Goal: Task Accomplishment & Management: Use online tool/utility

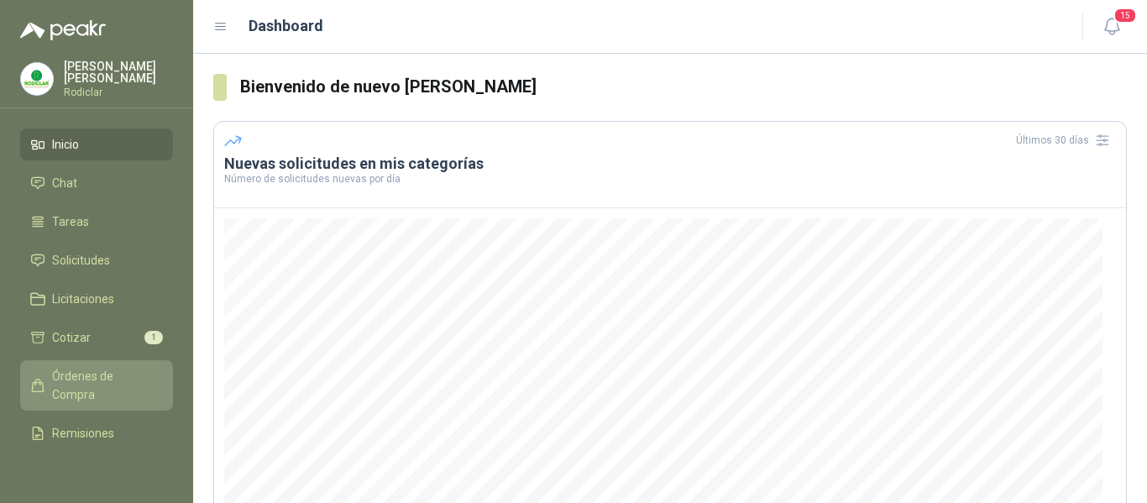
click at [79, 375] on span "Órdenes de Compra" at bounding box center [104, 385] width 105 height 37
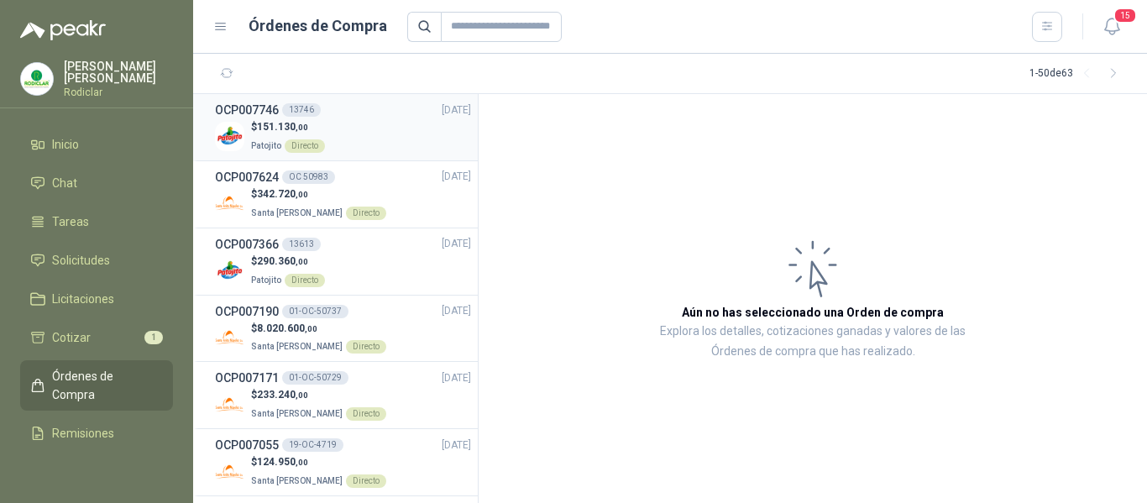
click at [367, 137] on div "$ 151.130 ,00 Patojito Directo" at bounding box center [343, 136] width 256 height 34
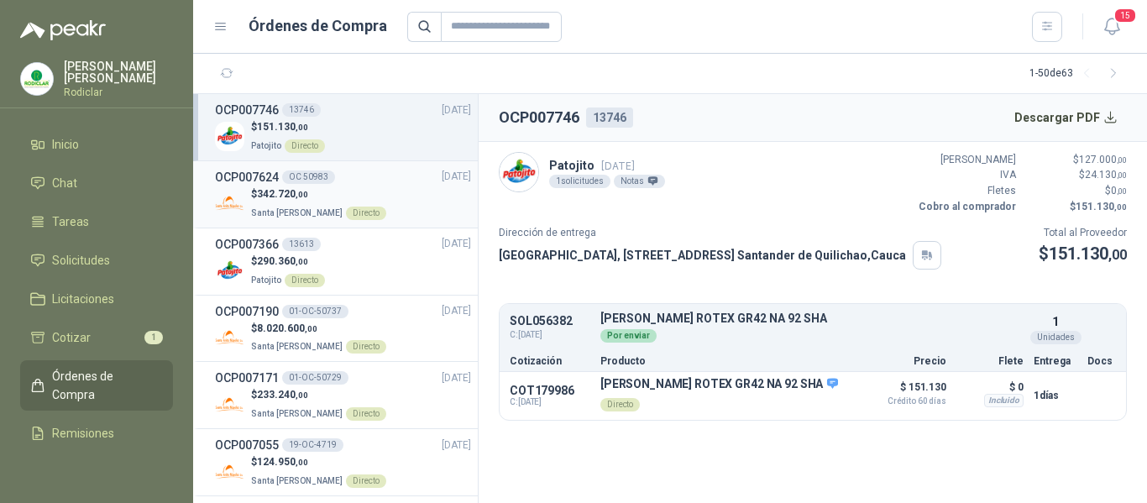
click at [377, 187] on div "$ 342.720 ,00 Santa [PERSON_NAME] Directo" at bounding box center [343, 203] width 256 height 34
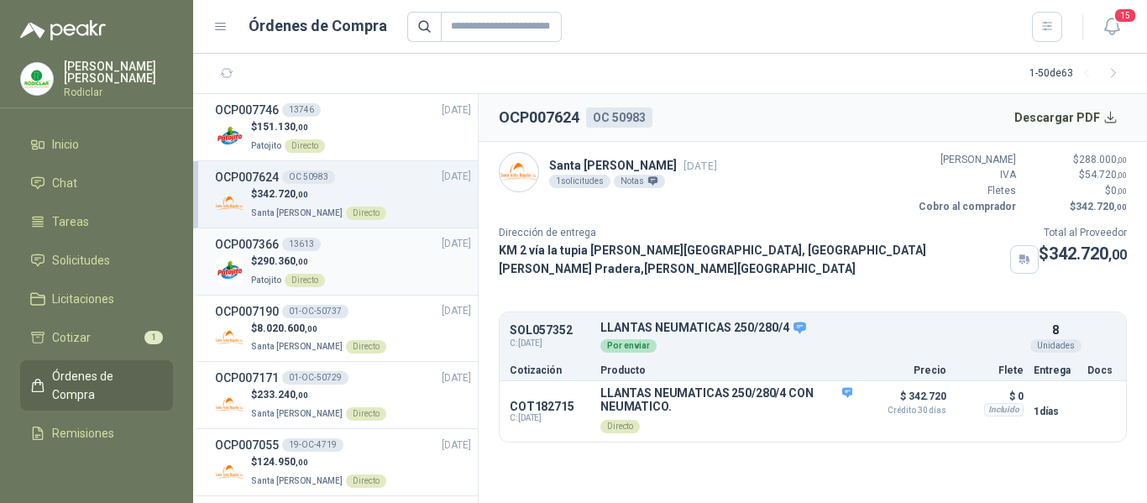
click at [375, 252] on div "OCP007366 13613 [DATE]" at bounding box center [343, 244] width 256 height 18
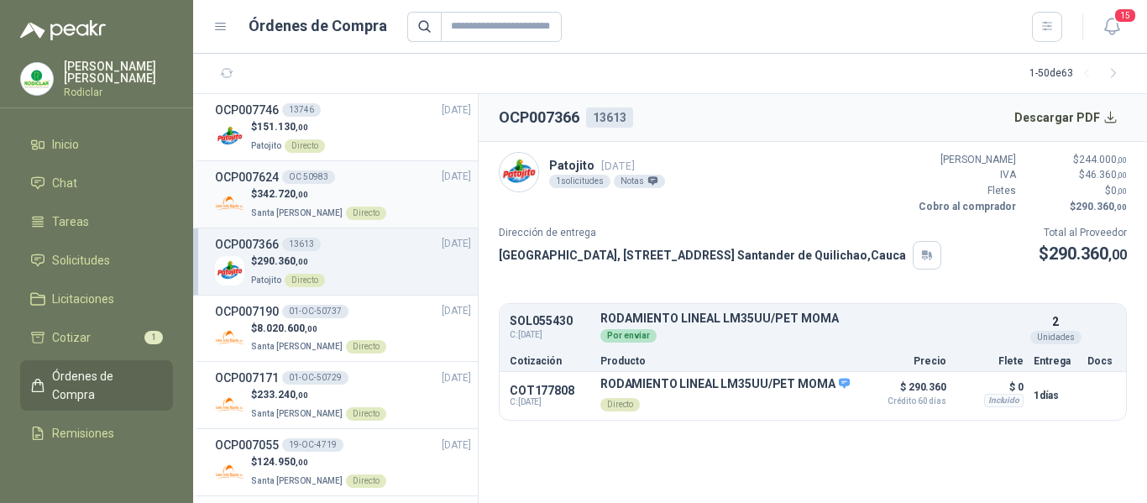
click at [375, 207] on div "$ 342.720 ,00 Santa [PERSON_NAME] Directo" at bounding box center [343, 203] width 256 height 34
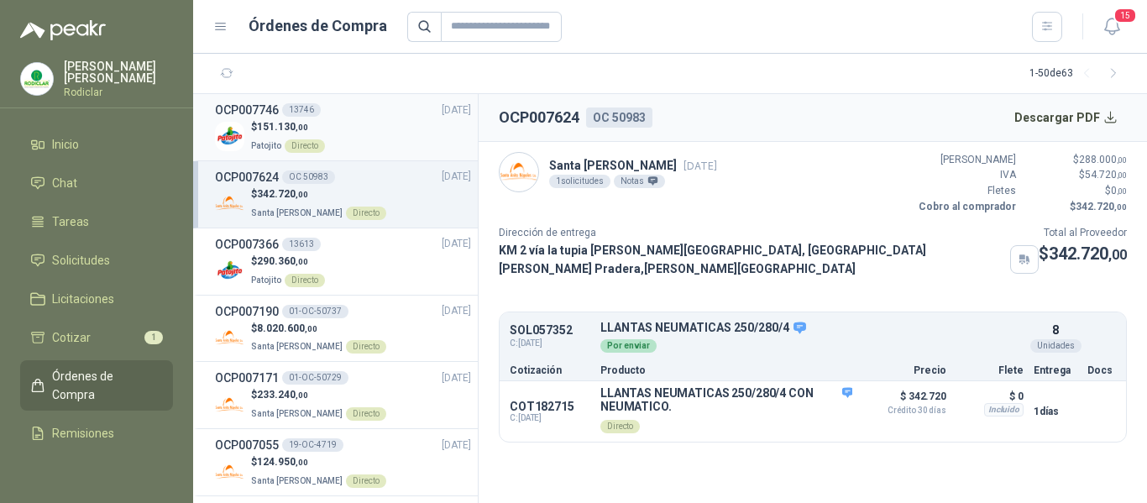
click at [375, 129] on div "$ 151.130 ,00 Patojito Directo" at bounding box center [343, 136] width 256 height 34
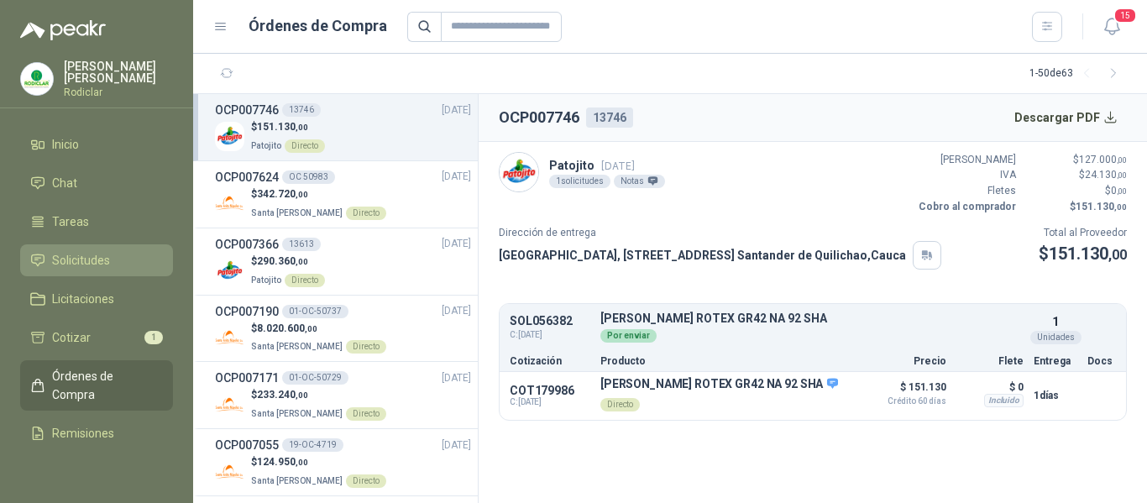
click at [67, 255] on span "Solicitudes" at bounding box center [81, 260] width 58 height 18
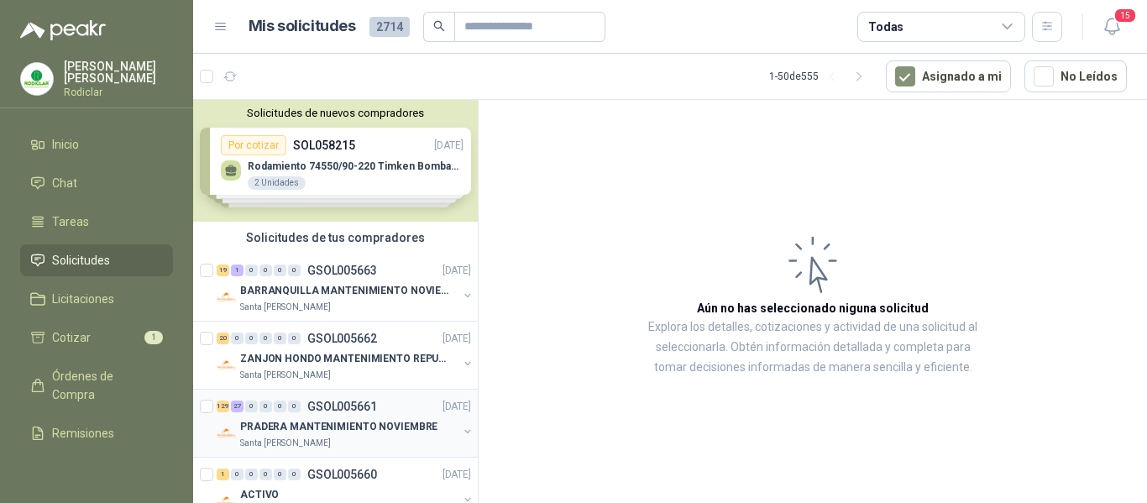
click at [377, 401] on div "129 27 0 0 0 0 GSOL005661 [DATE]" at bounding box center [346, 406] width 258 height 20
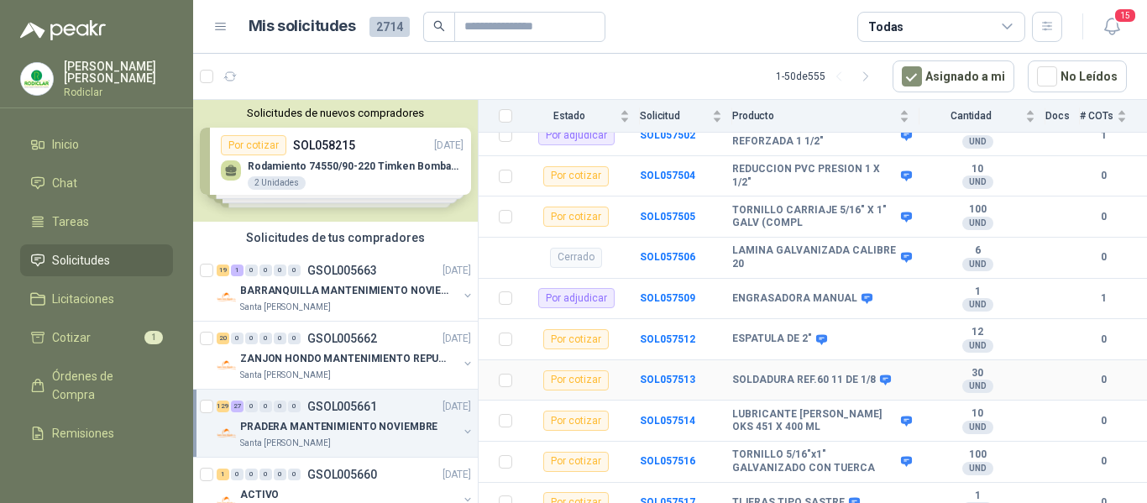
scroll to position [1764, 0]
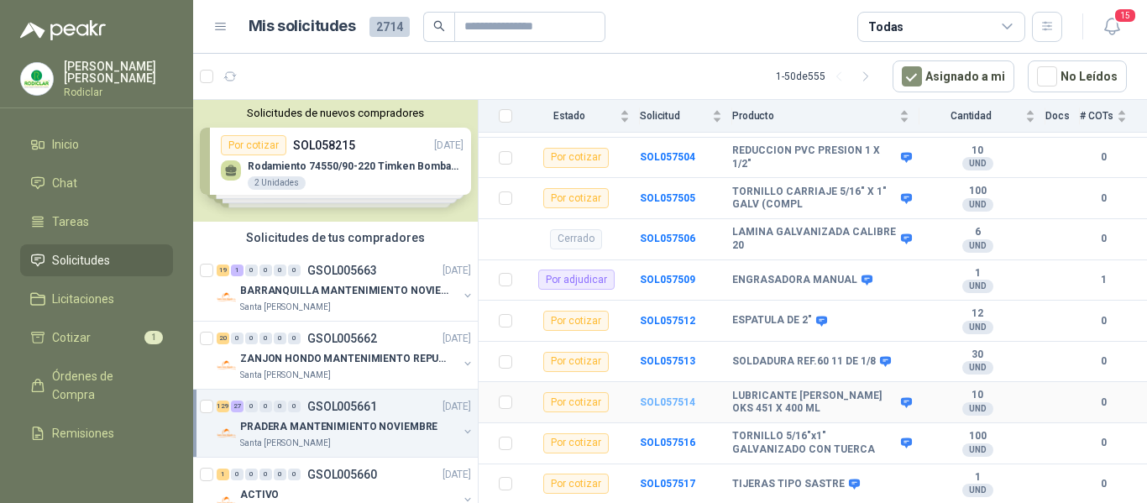
click at [664, 396] on b "SOL057514" at bounding box center [667, 402] width 55 height 12
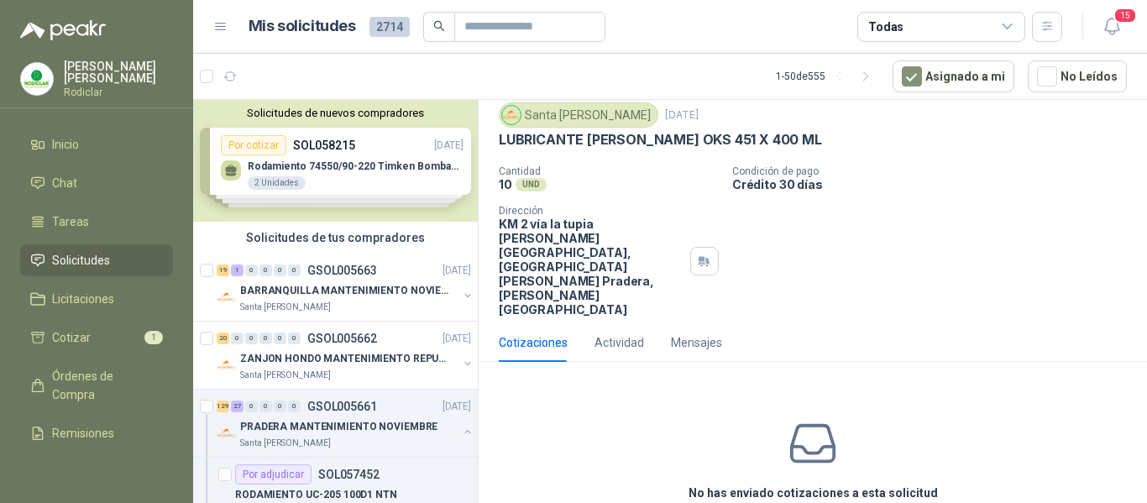
scroll to position [76, 0]
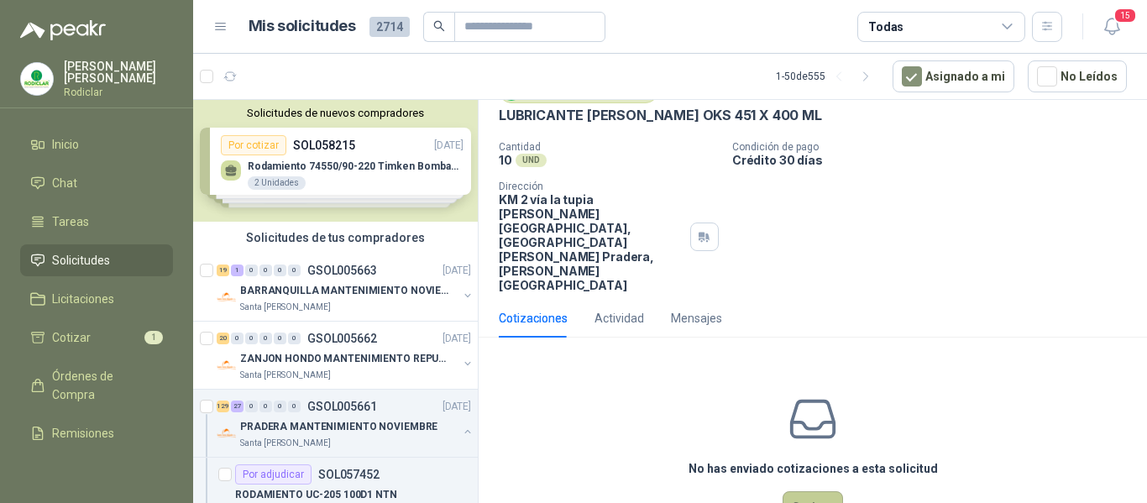
click at [820, 491] on button "Cotizar" at bounding box center [813, 507] width 60 height 32
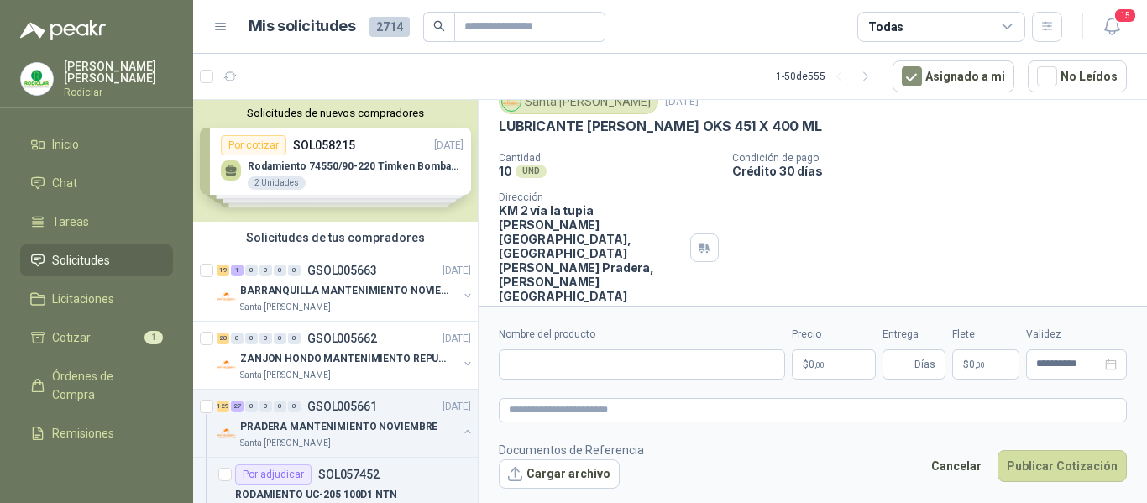
scroll to position [65, 0]
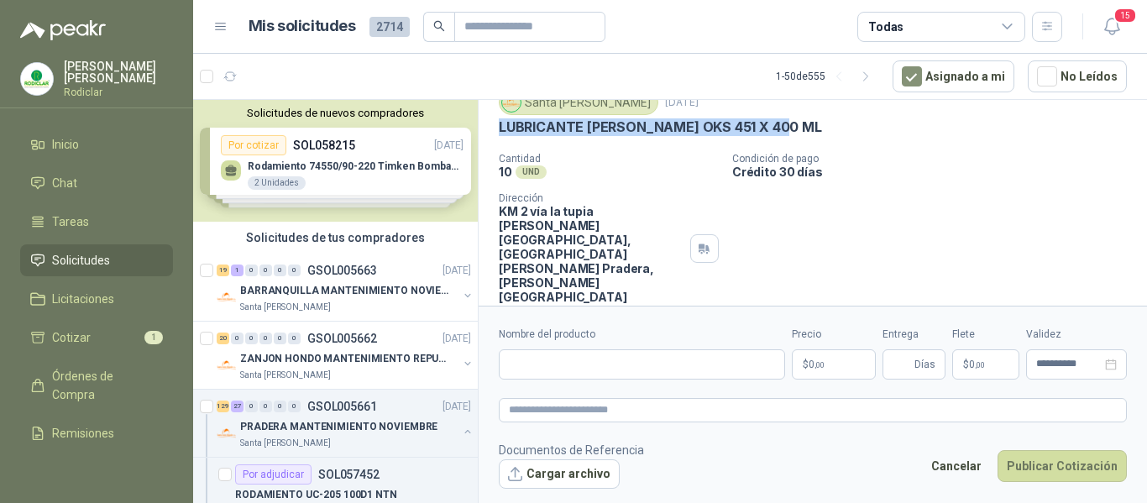
drag, startPoint x: 497, startPoint y: 127, endPoint x: 785, endPoint y: 137, distance: 287.4
click at [785, 137] on div "Santa [PERSON_NAME] [DATE] LUBRICANTE [PERSON_NAME] OKS 451 X 400 ML  Cantidad…" at bounding box center [813, 197] width 669 height 228
copy p "LUBRICANTE [PERSON_NAME] OKS 451 X 400 ML"
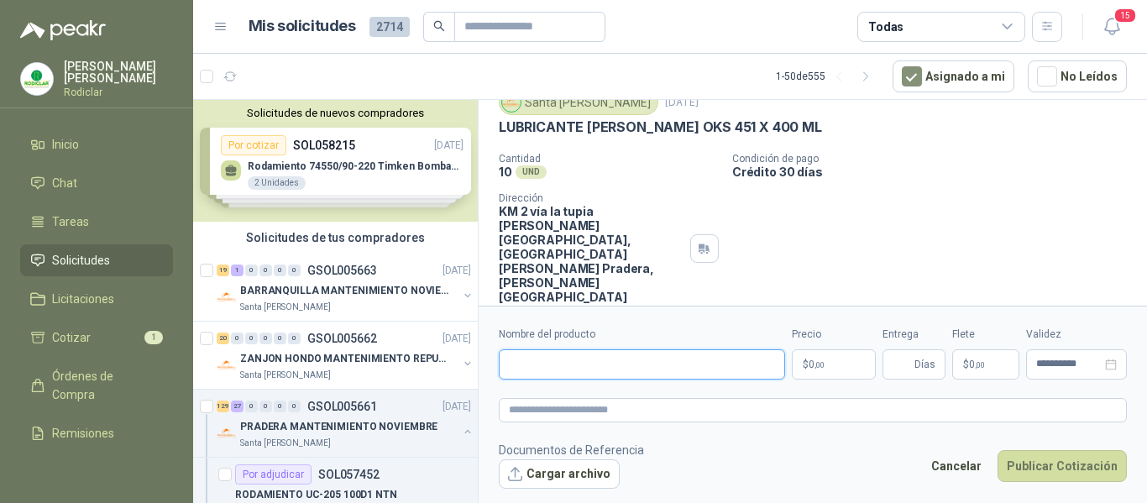
click at [624, 362] on input "Nombre del producto" at bounding box center [642, 364] width 286 height 30
paste input "**********"
type input "**********"
click at [610, 411] on textarea at bounding box center [813, 410] width 628 height 24
paste textarea "**********"
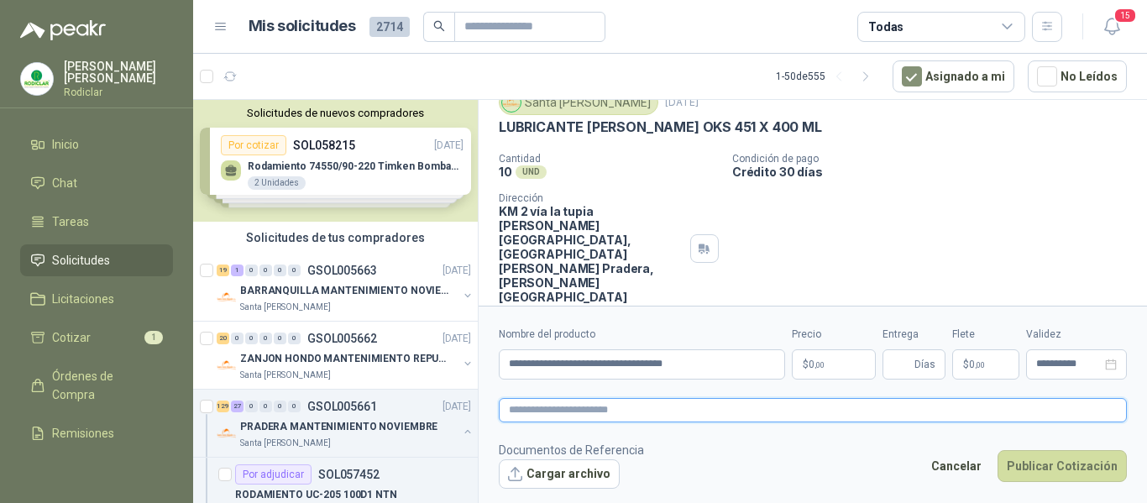
type textarea "**********"
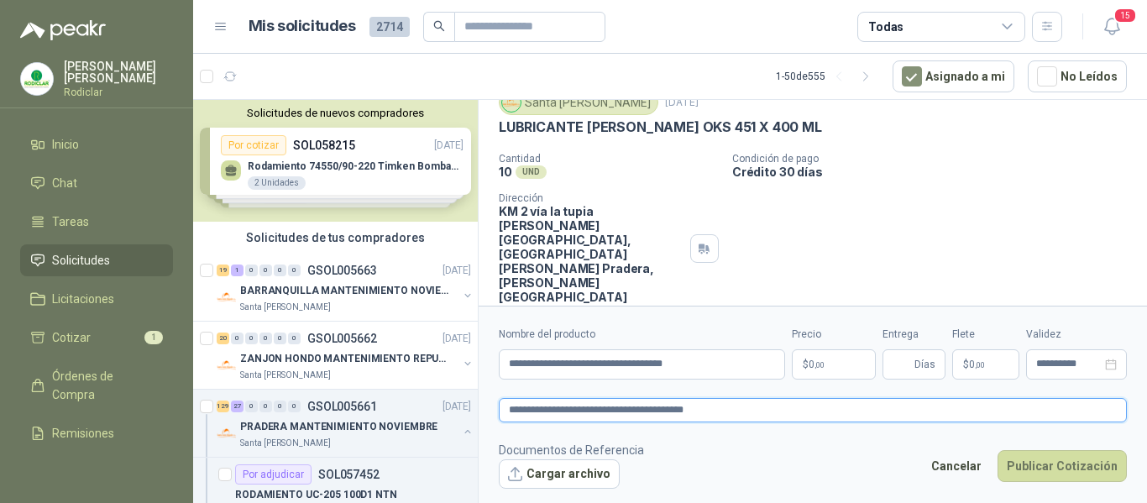
type textarea "**********"
click at [819, 360] on span ",00" at bounding box center [820, 364] width 10 height 9
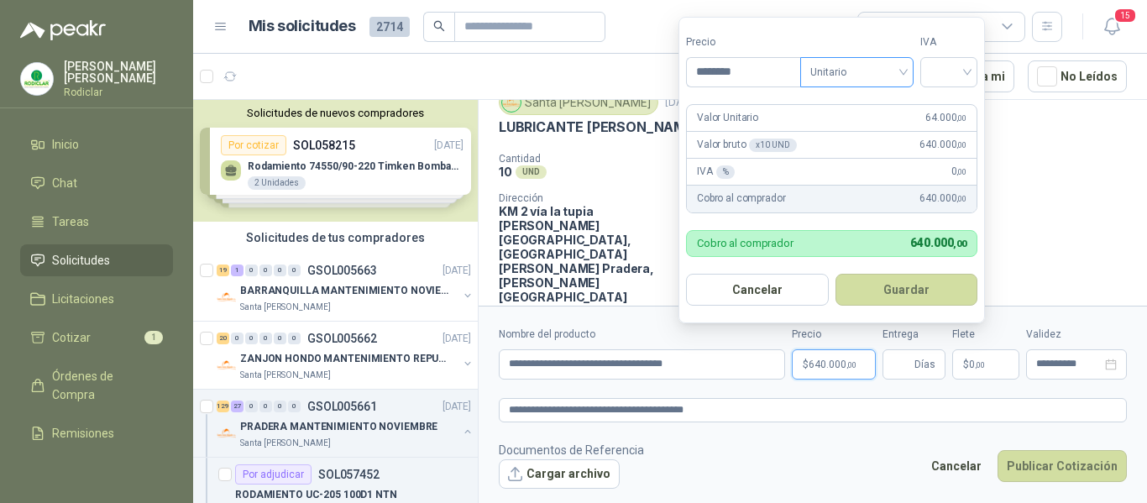
click at [882, 81] on span "Unitario" at bounding box center [857, 72] width 93 height 25
type input "********"
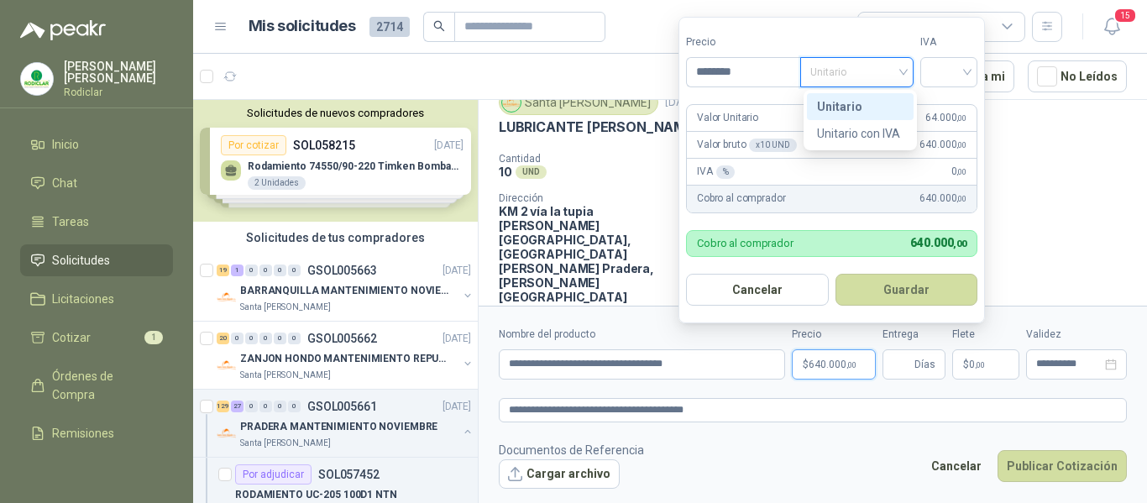
click at [865, 108] on div "Unitario" at bounding box center [860, 106] width 87 height 18
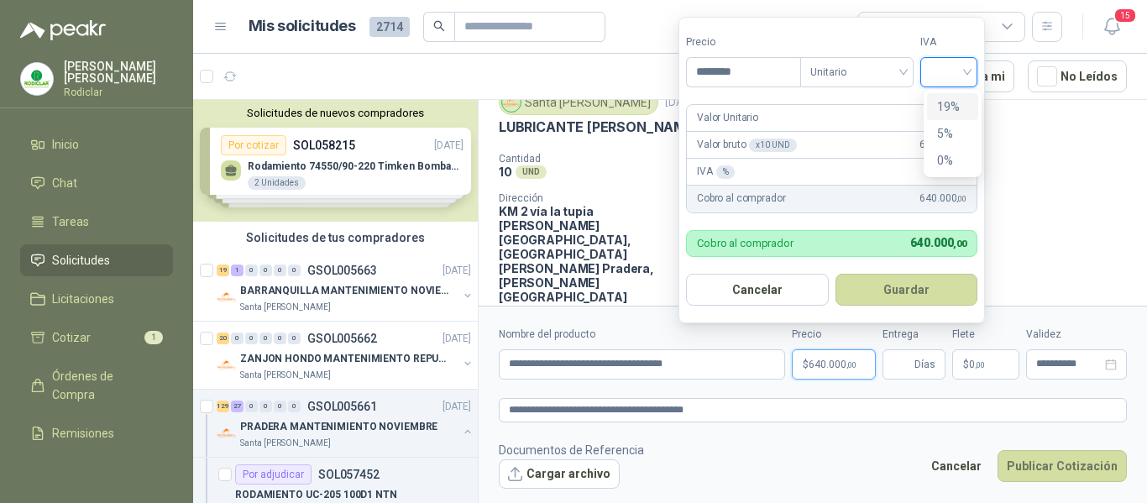
click at [948, 75] on input "search" at bounding box center [949, 70] width 37 height 25
click at [947, 106] on div "19%" at bounding box center [952, 106] width 31 height 18
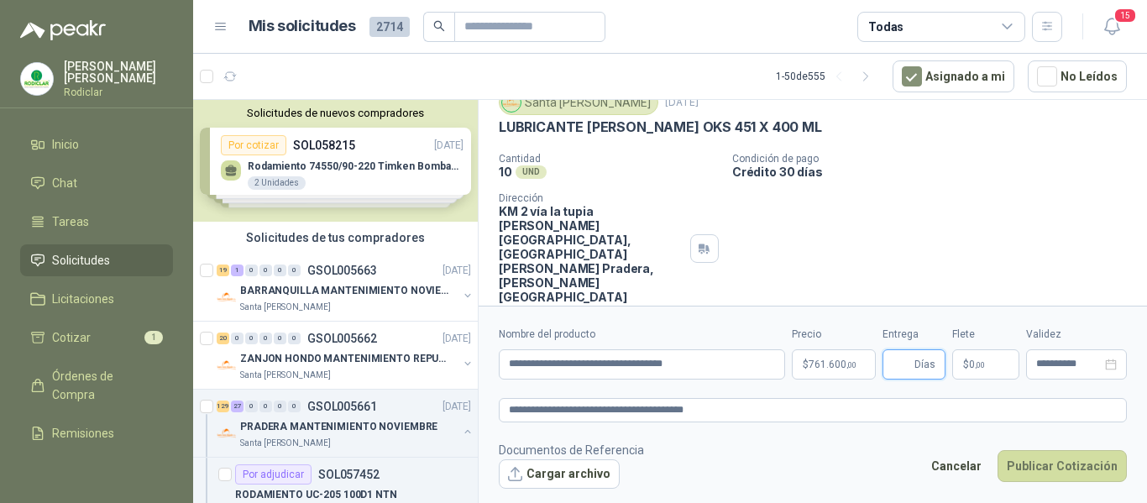
click at [911, 365] on input "Entrega" at bounding box center [902, 364] width 18 height 29
type input "*"
click at [1034, 463] on button "Publicar Cotización" at bounding box center [1062, 466] width 129 height 32
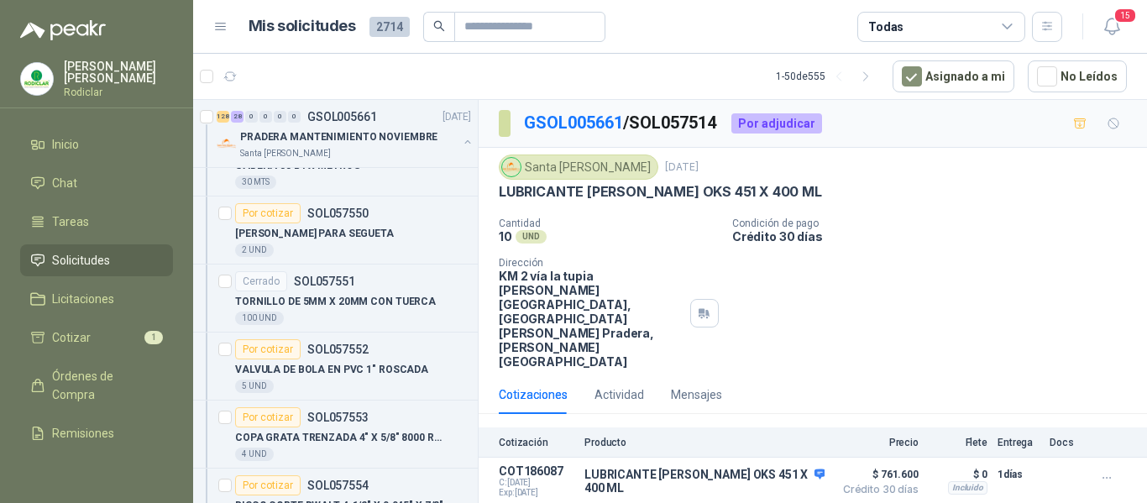
scroll to position [5376, 0]
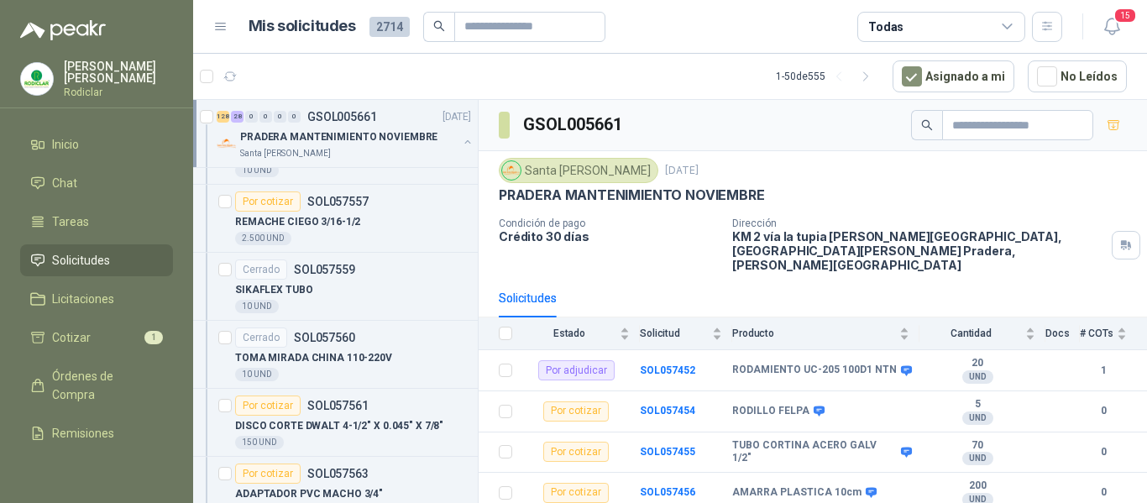
click at [78, 260] on span "Solicitudes" at bounding box center [81, 260] width 58 height 18
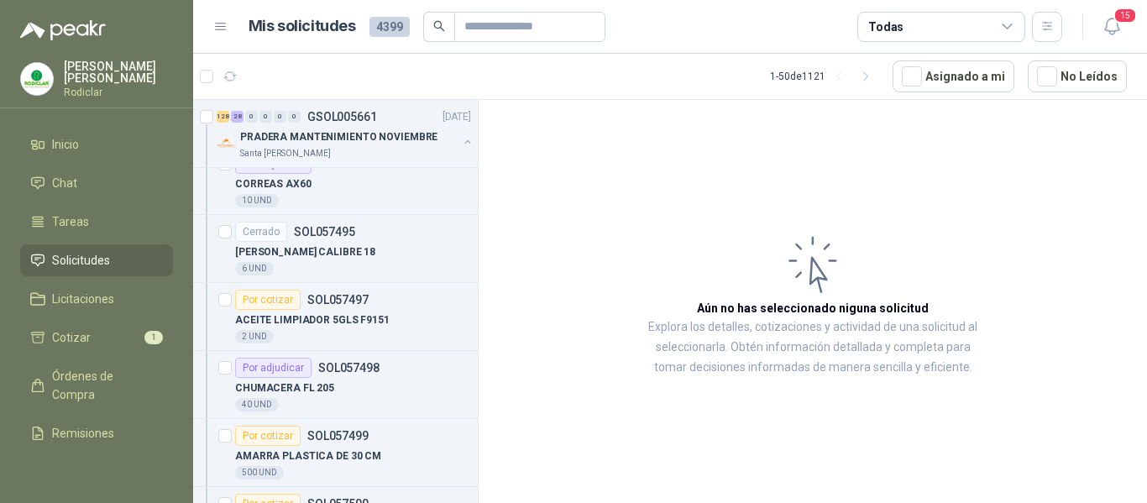
scroll to position [3020, 0]
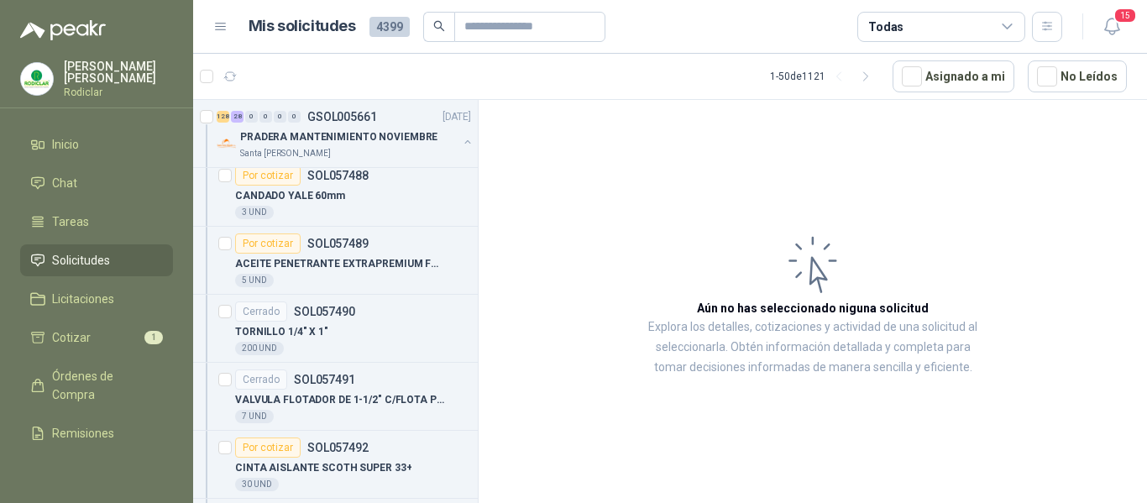
click at [67, 259] on span "Solicitudes" at bounding box center [81, 260] width 58 height 18
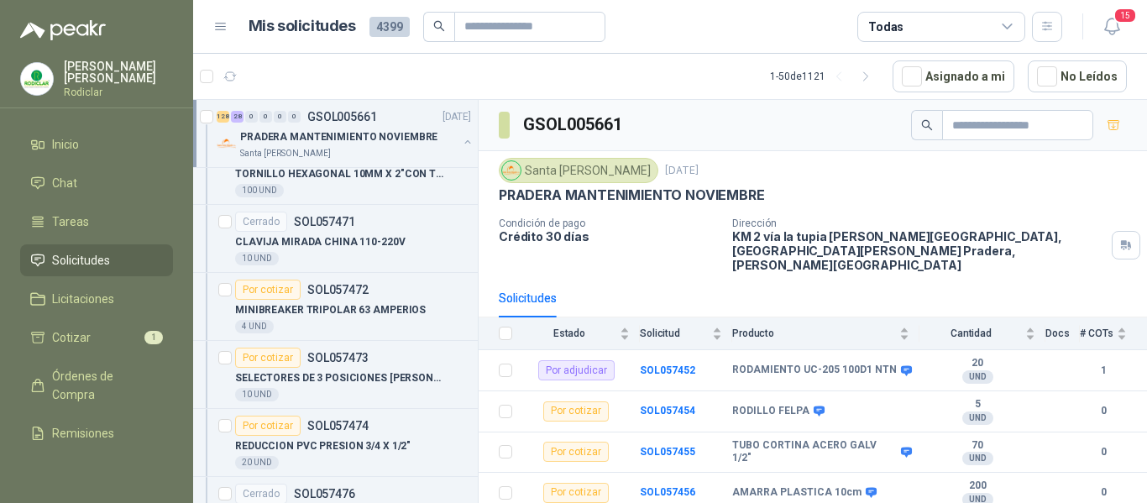
scroll to position [2013, 0]
